Goal: Check status: Check status

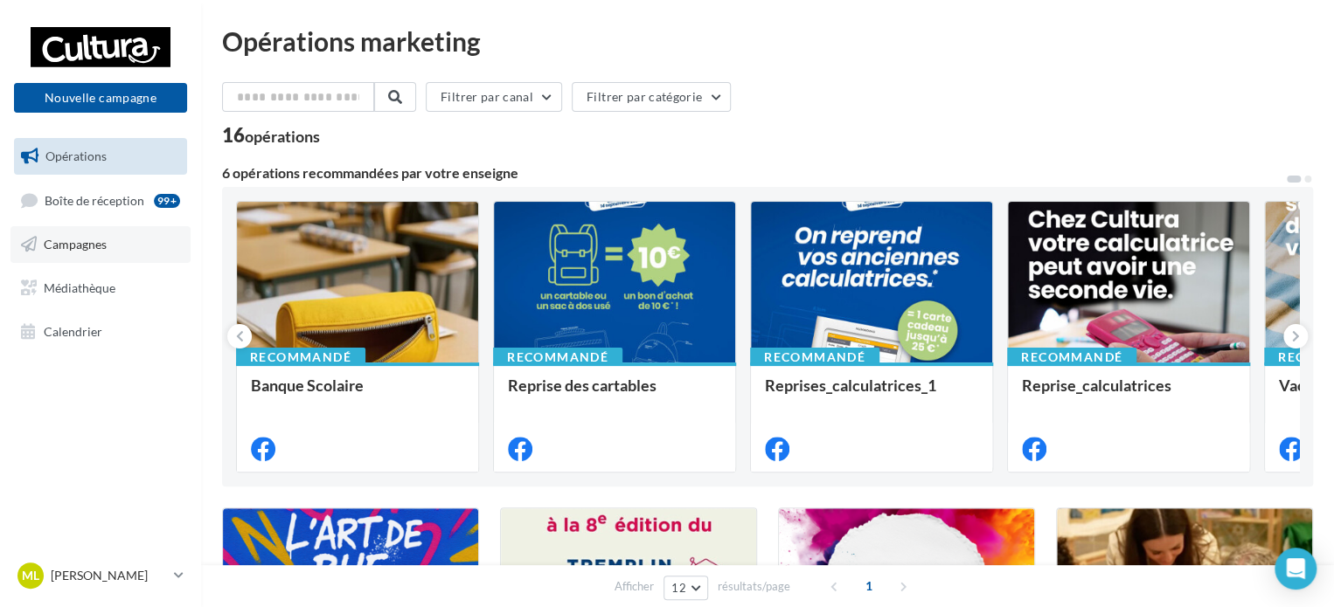
click at [66, 260] on link "Campagnes" at bounding box center [100, 244] width 180 height 37
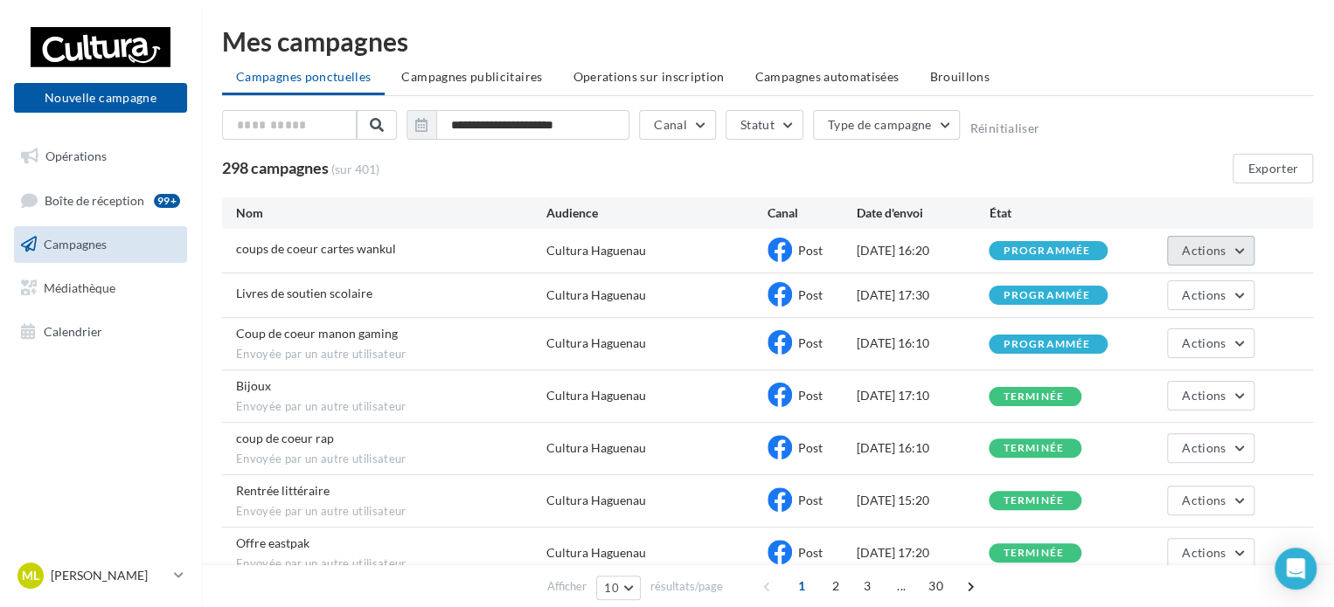
click at [1247, 253] on button "Actions" at bounding box center [1210, 251] width 87 height 30
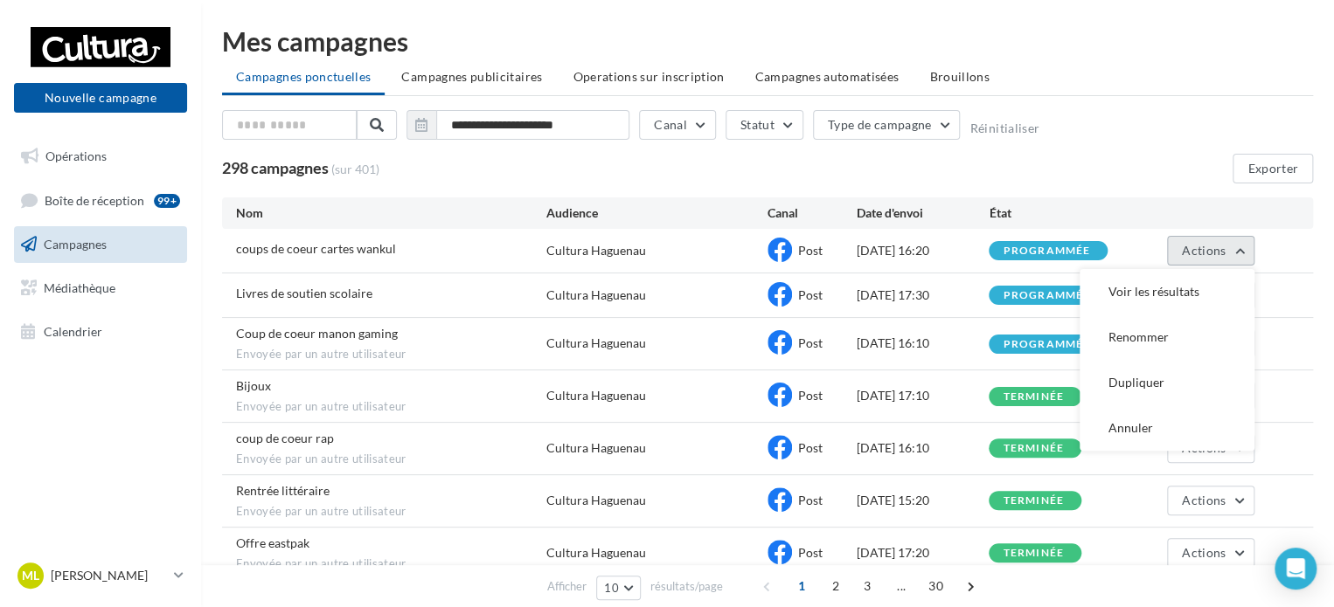
click at [1247, 252] on button "Actions" at bounding box center [1210, 251] width 87 height 30
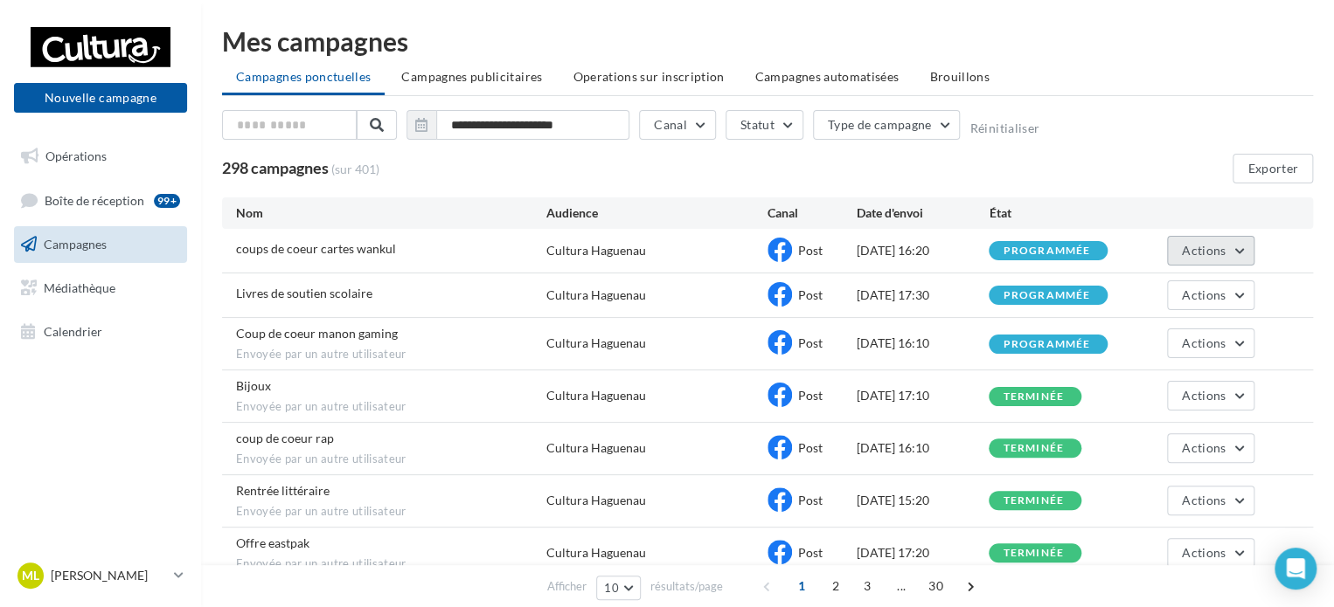
click at [1189, 255] on span "Actions" at bounding box center [1203, 250] width 44 height 15
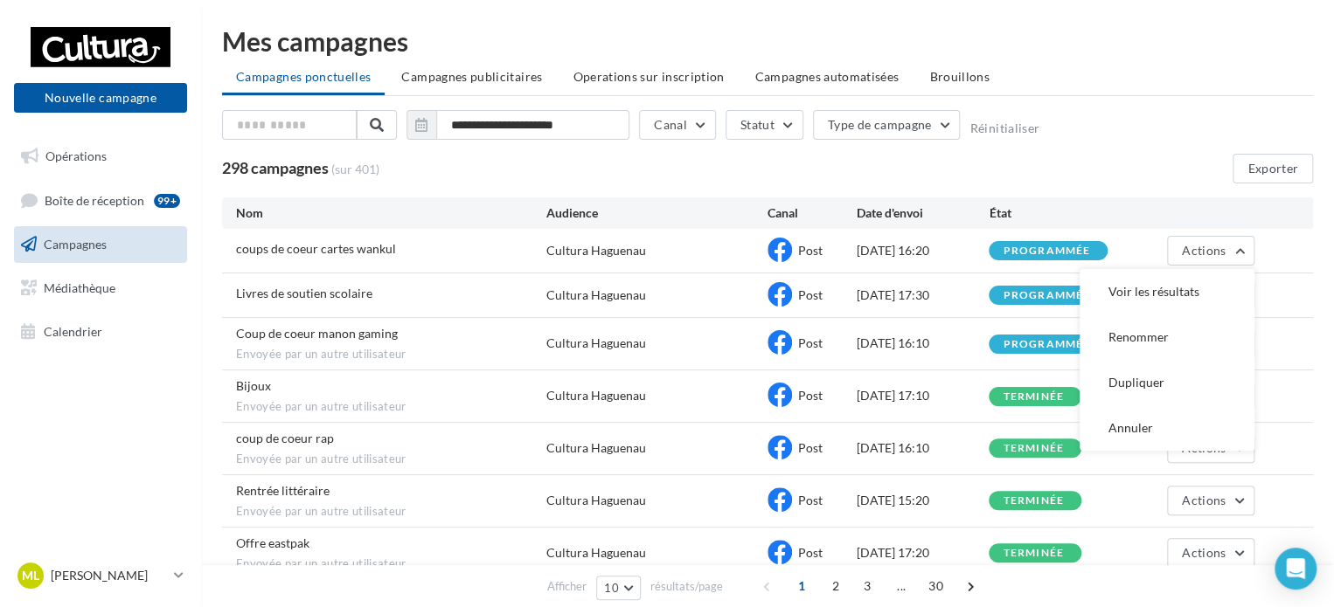
click at [1129, 167] on div "298 campagnes (sur 401) Exporter" at bounding box center [767, 169] width 1091 height 30
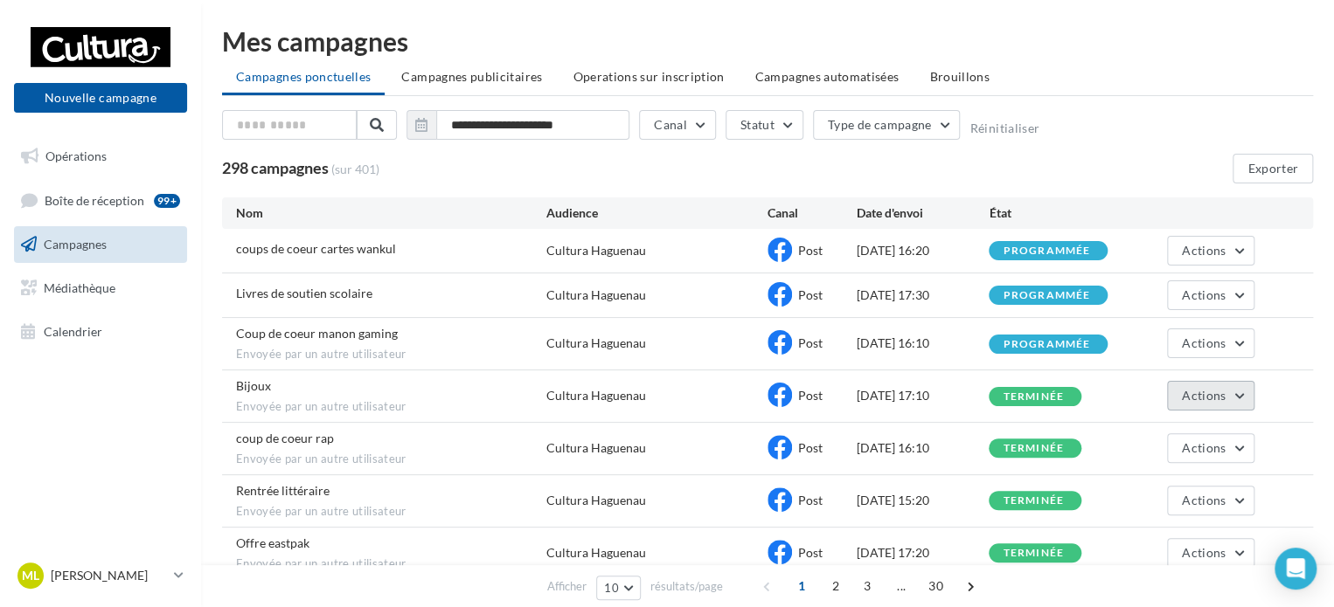
click at [1206, 388] on span "Actions" at bounding box center [1203, 395] width 44 height 15
click at [1174, 423] on button "Voir les résultats" at bounding box center [1166, 436] width 175 height 45
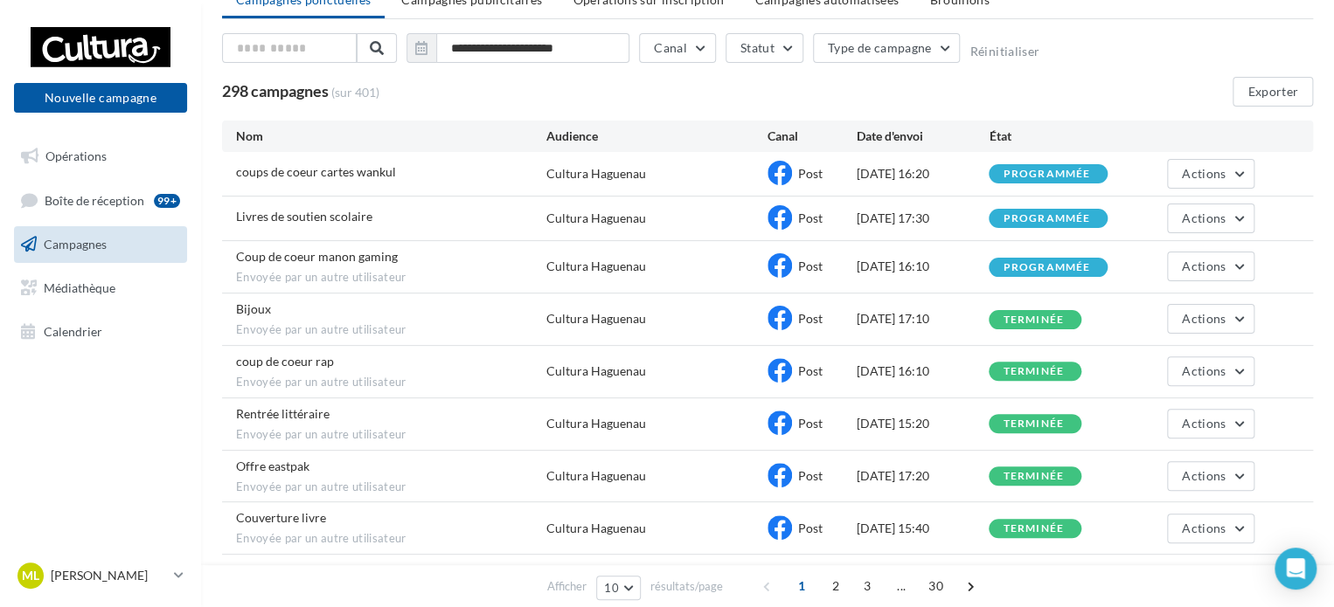
scroll to position [87, 0]
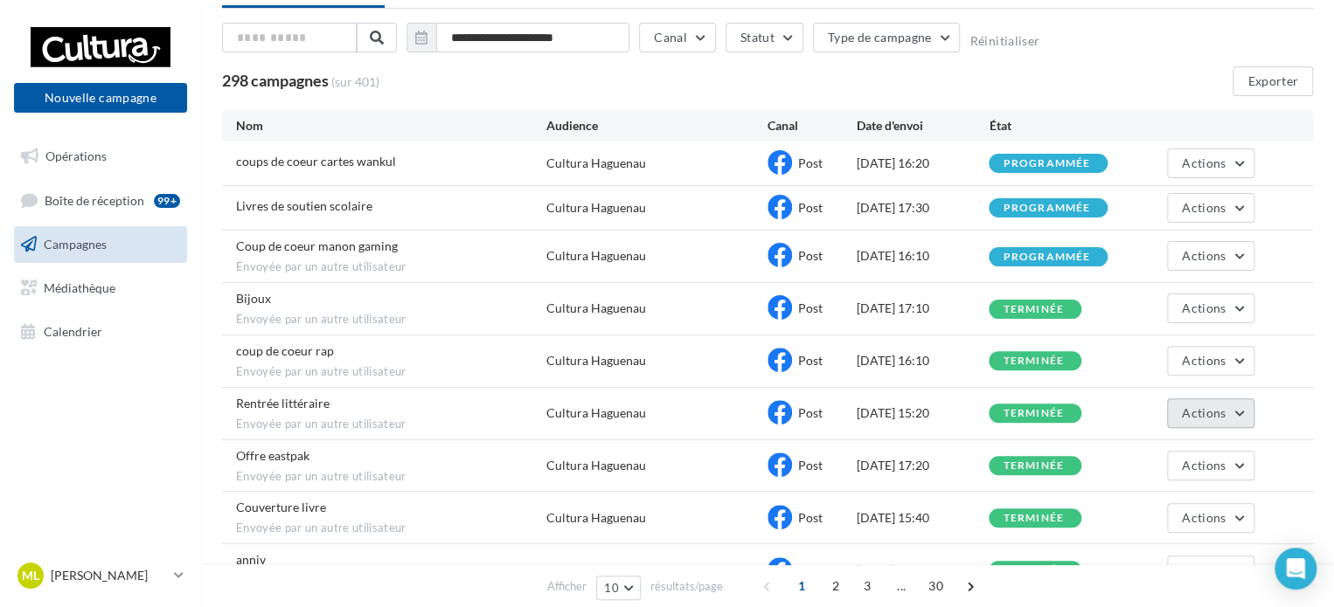
click at [1223, 415] on span "Actions" at bounding box center [1203, 412] width 44 height 15
click at [1157, 440] on button "Voir les résultats" at bounding box center [1166, 454] width 175 height 45
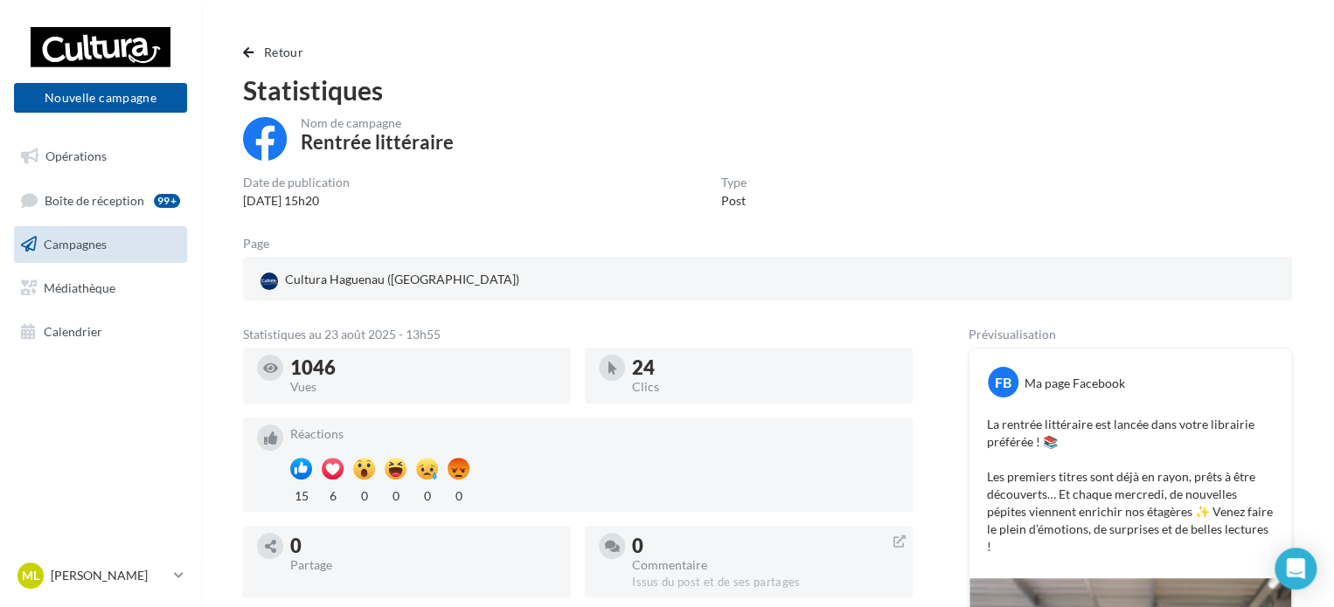
click at [853, 205] on div "Date de publication [DATE] 15h20 Type Post" at bounding box center [767, 193] width 1049 height 33
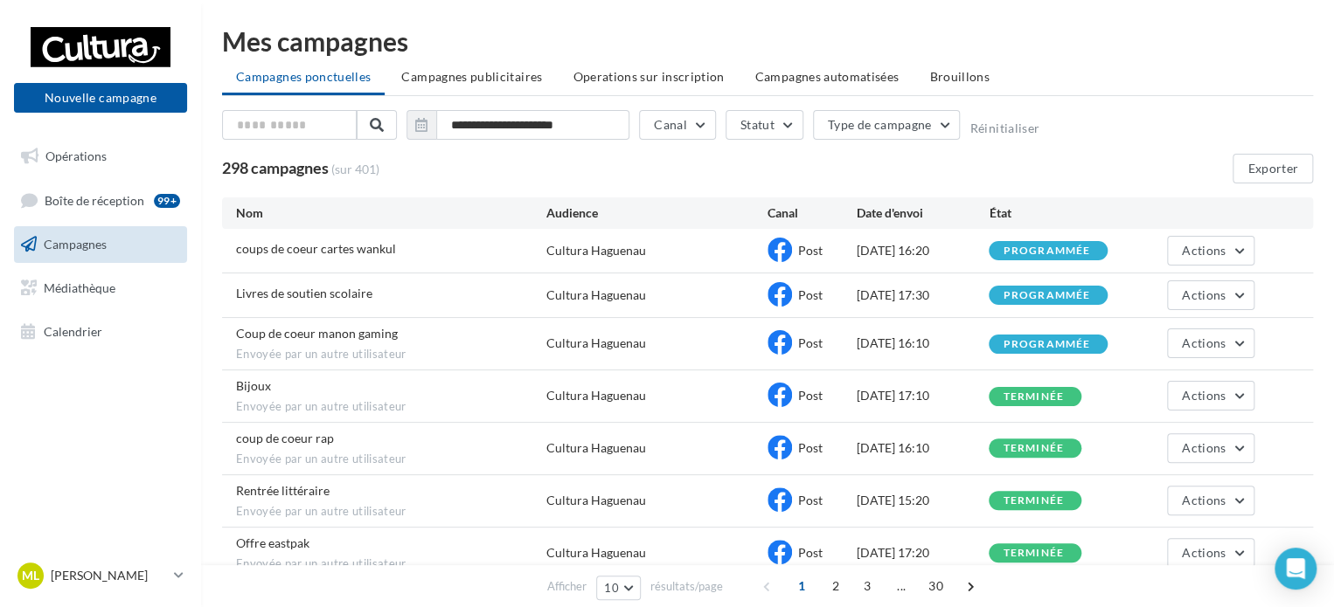
scroll to position [87, 0]
